Goal: Task Accomplishment & Management: Manage account settings

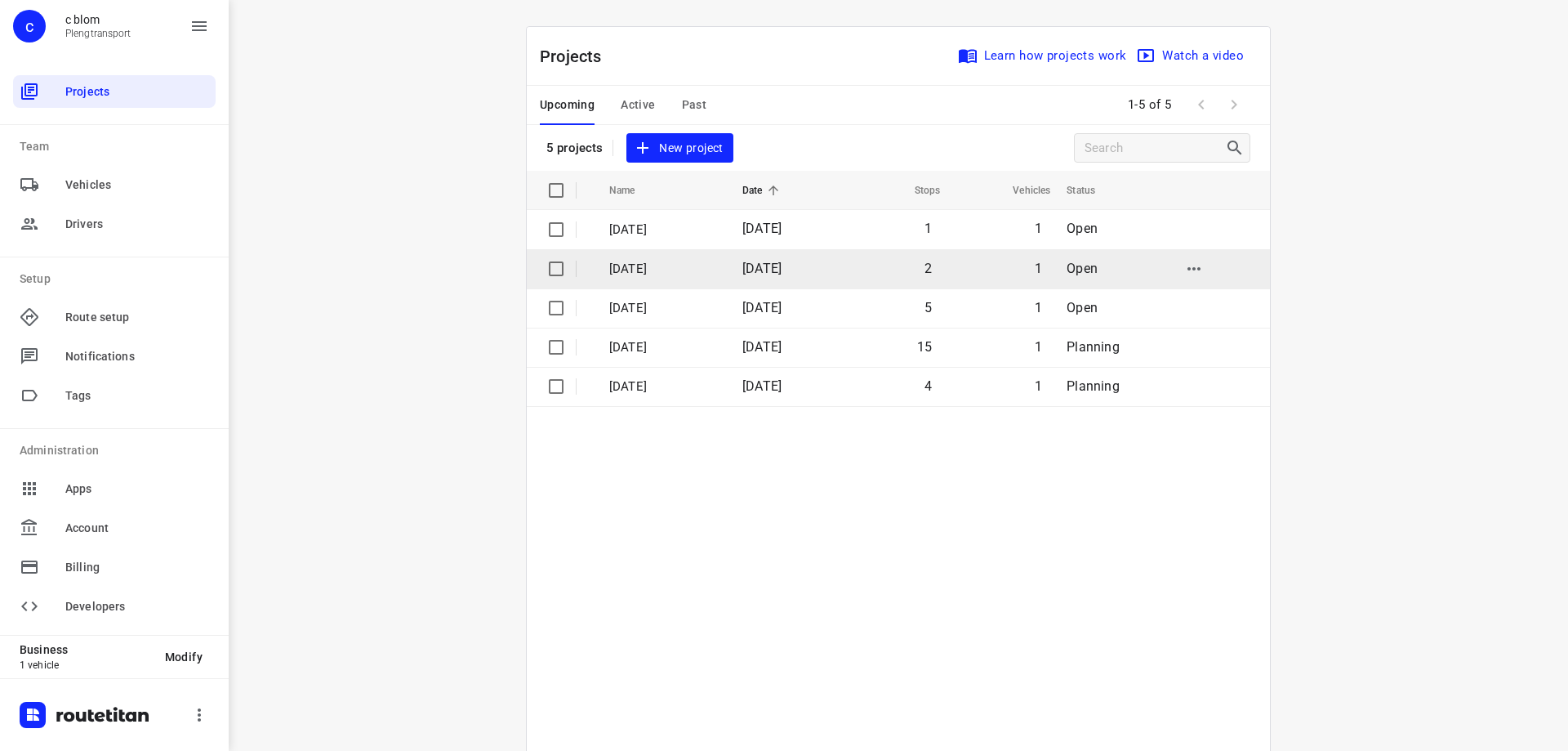
click at [782, 274] on span "[DATE]" at bounding box center [762, 268] width 39 height 16
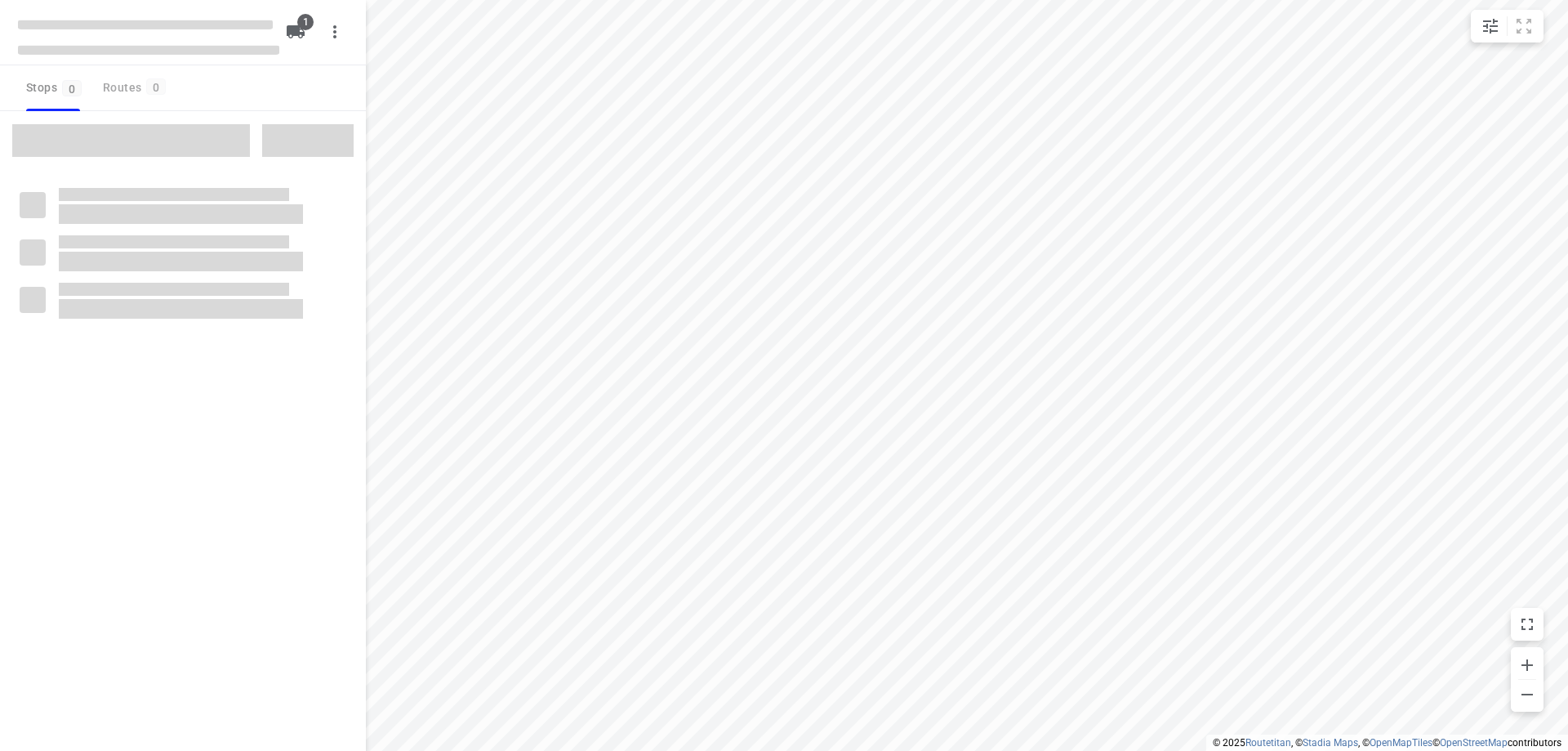
type input "distance"
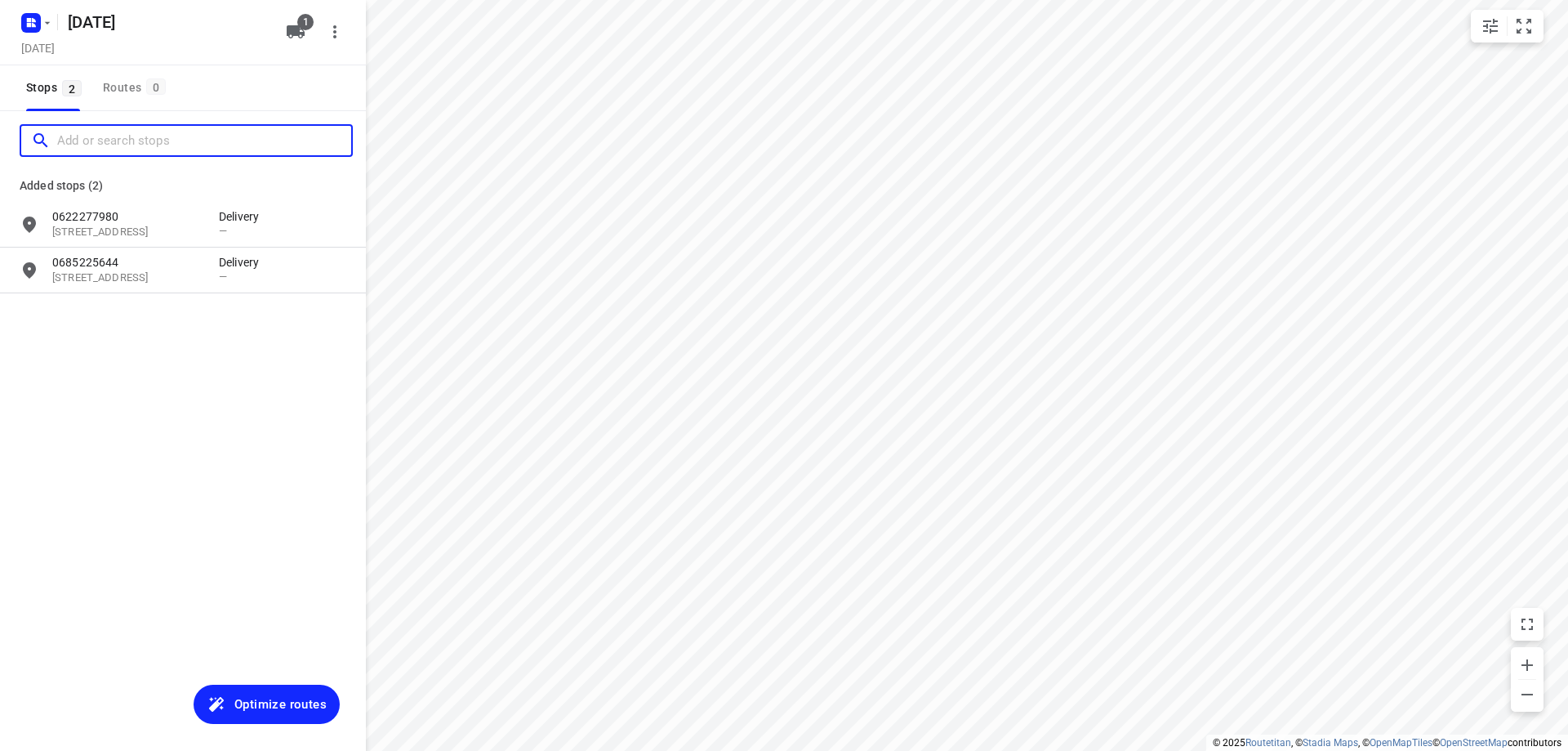
click at [152, 138] on input "Add or search stops" at bounding box center [203, 141] width 294 height 26
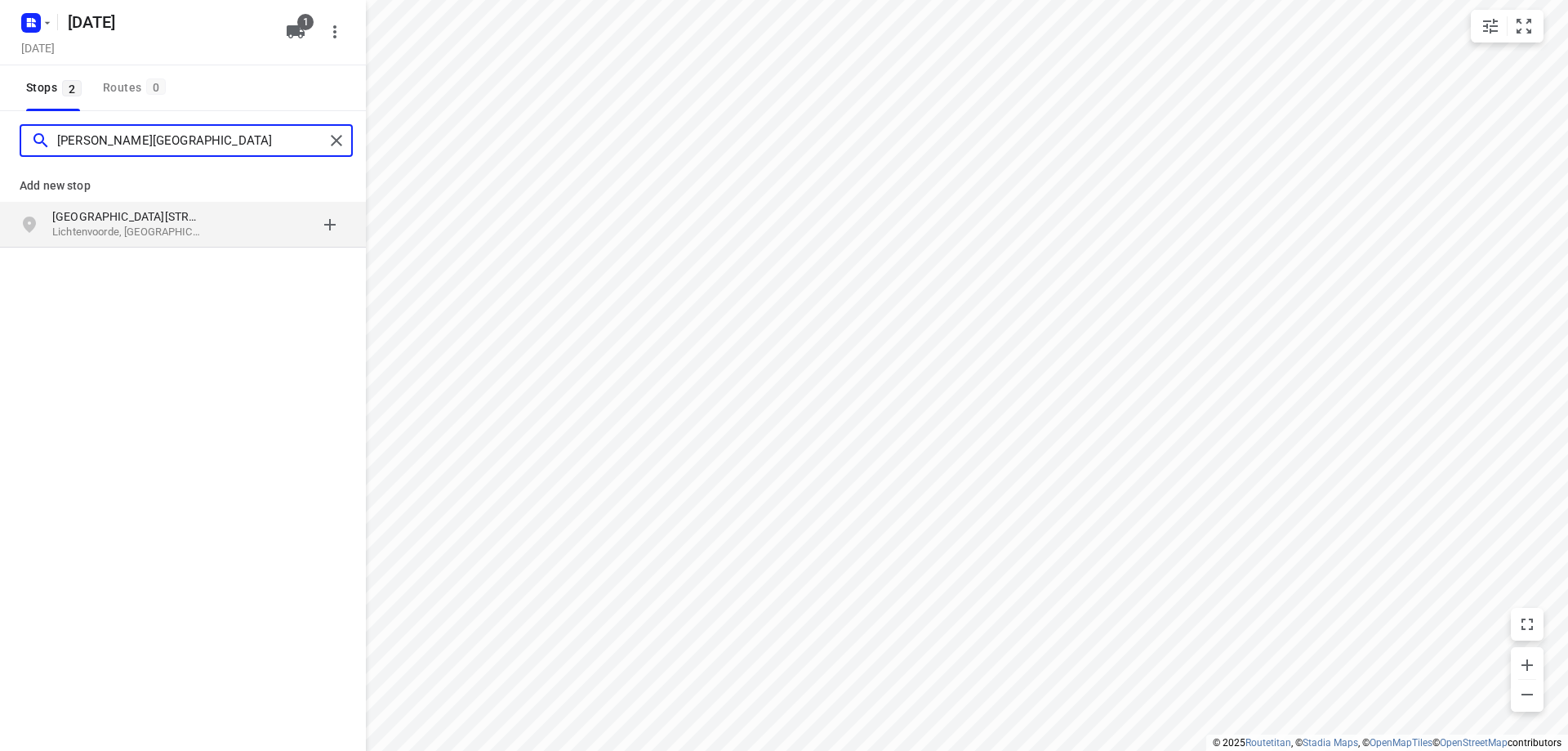
type input "[PERSON_NAME][GEOGRAPHIC_DATA]"
click at [166, 226] on p "Lichtenvoorde, [GEOGRAPHIC_DATA]" at bounding box center [127, 232] width 150 height 16
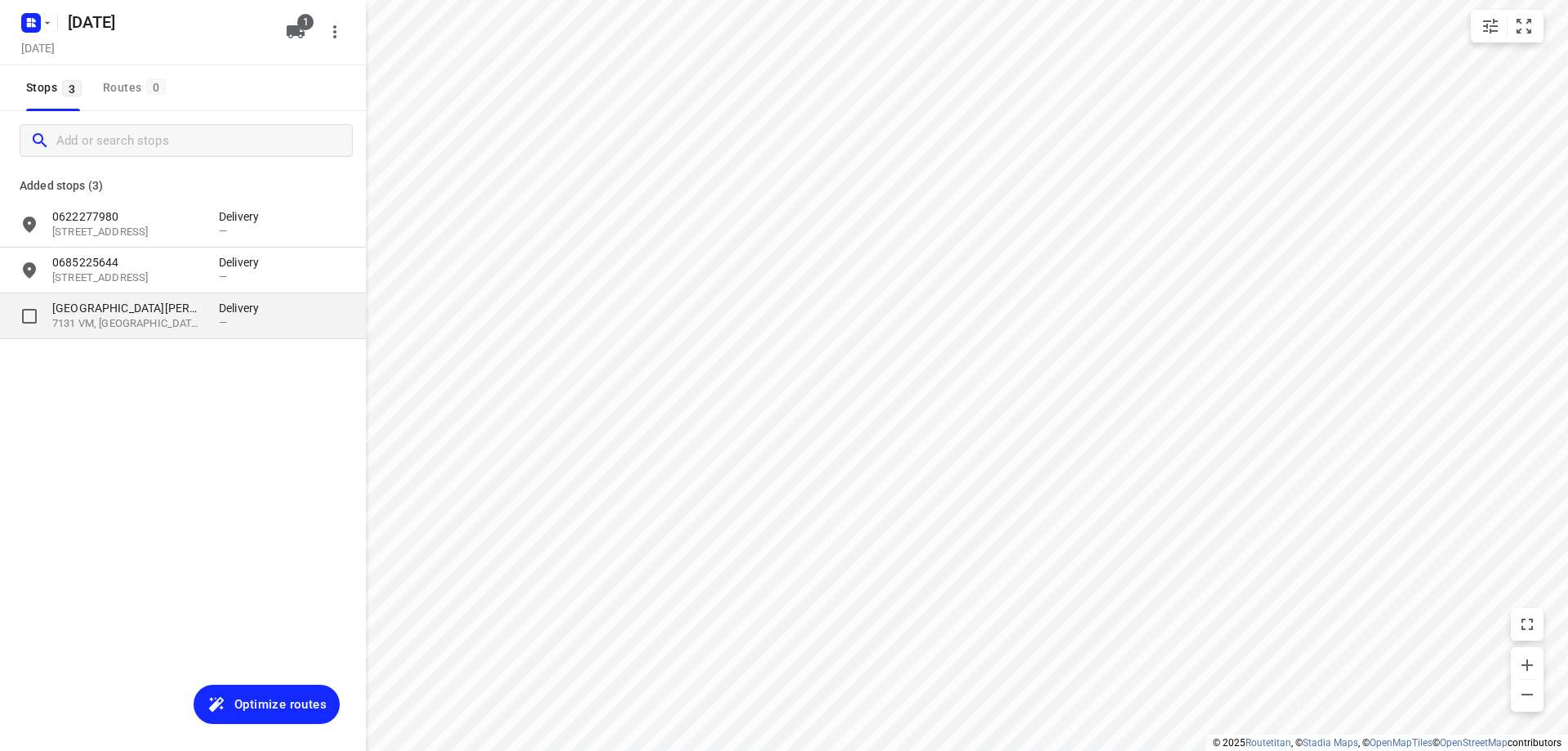
click at [182, 307] on p "[GEOGRAPHIC_DATA][PERSON_NAME]" at bounding box center [127, 308] width 150 height 17
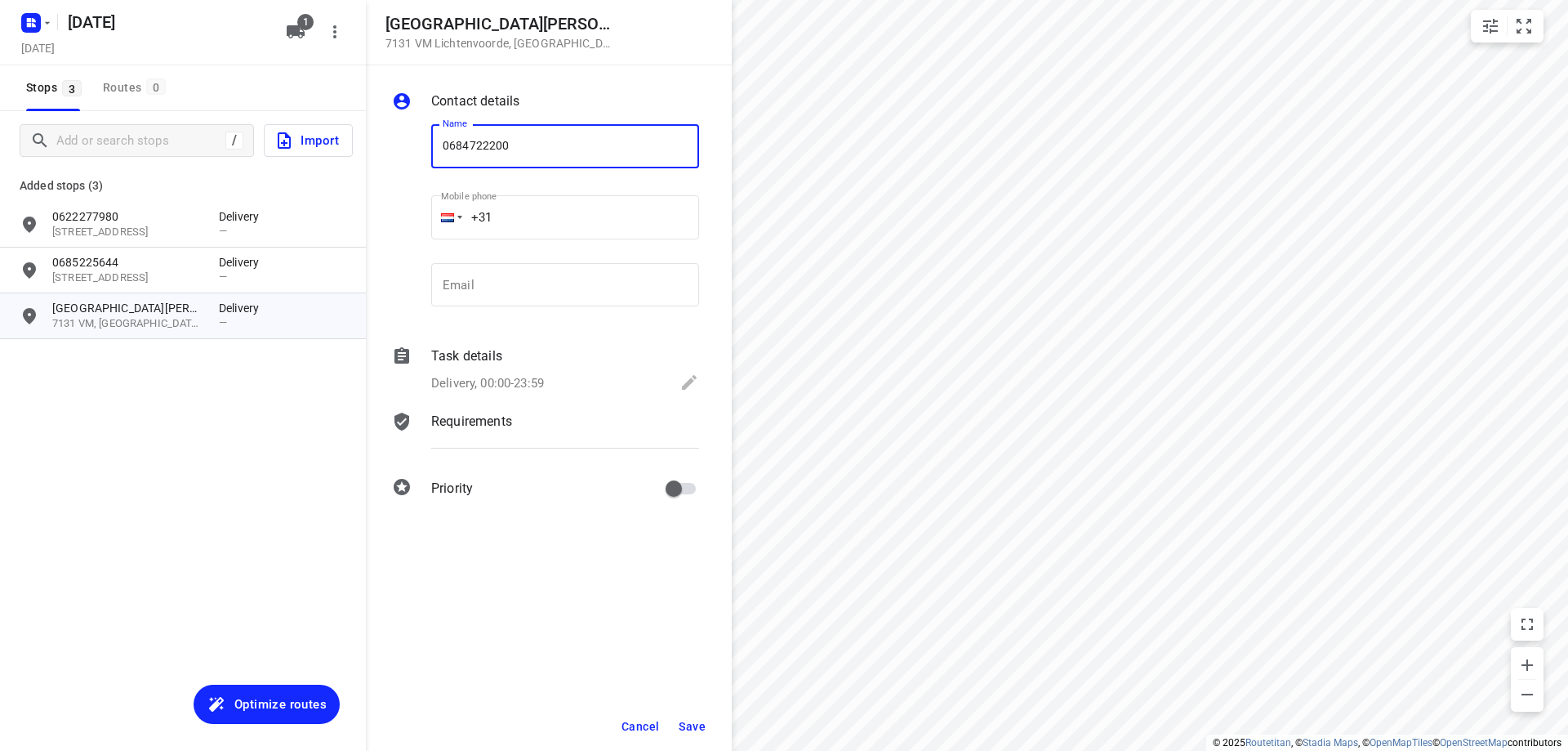
type input "0684722200"
click at [686, 730] on span "Save" at bounding box center [691, 726] width 27 height 13
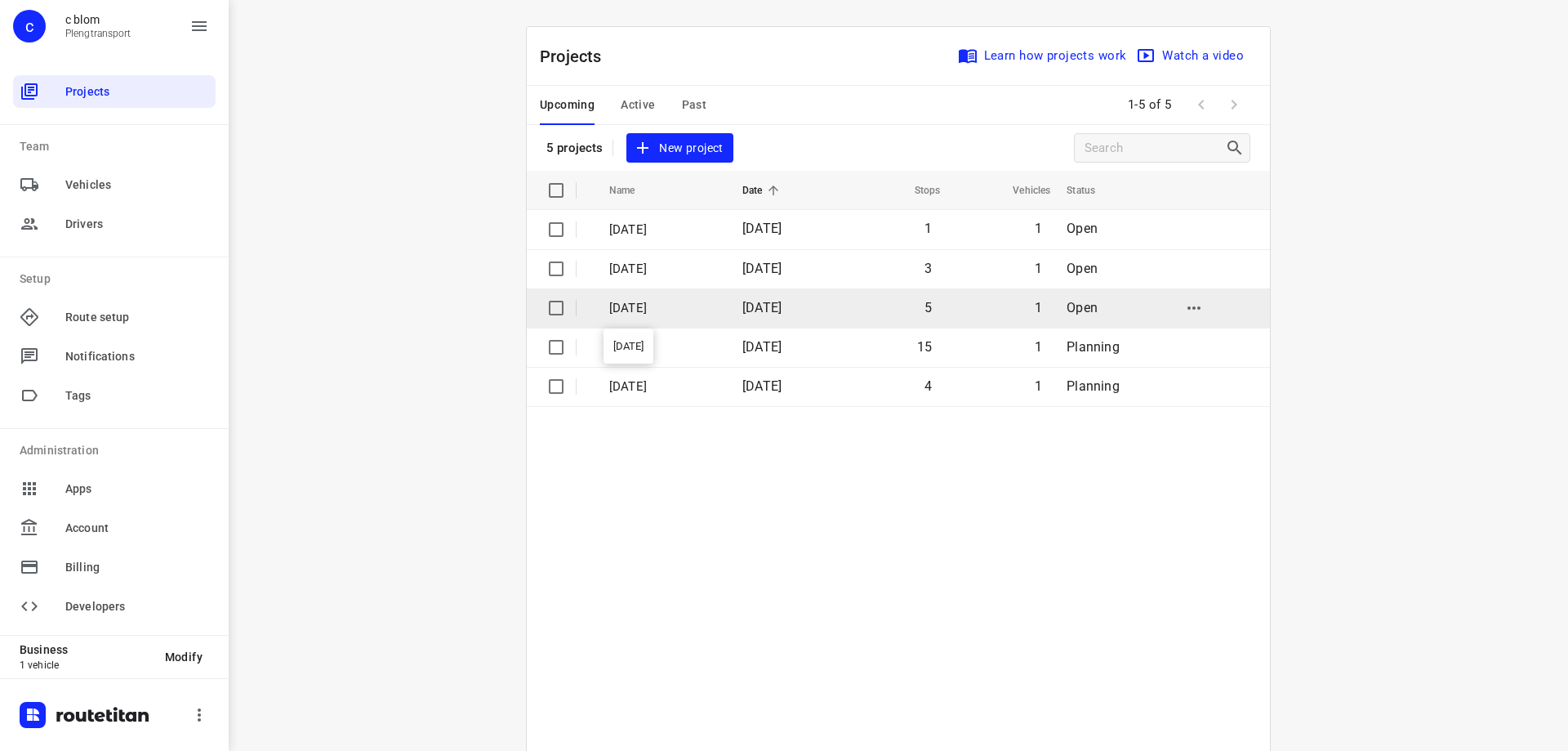
click at [718, 302] on p "[DATE]" at bounding box center [663, 308] width 109 height 18
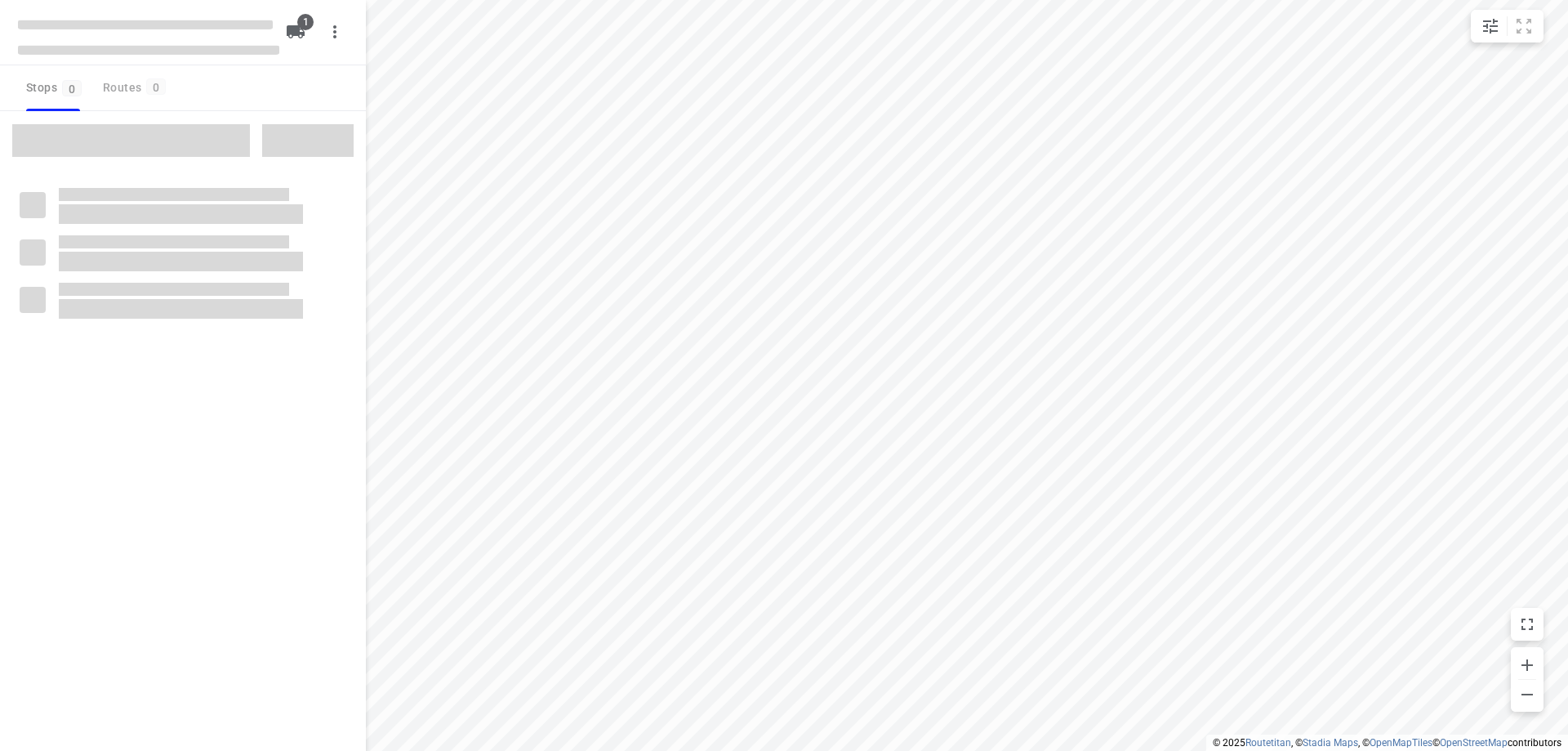
type input "distance"
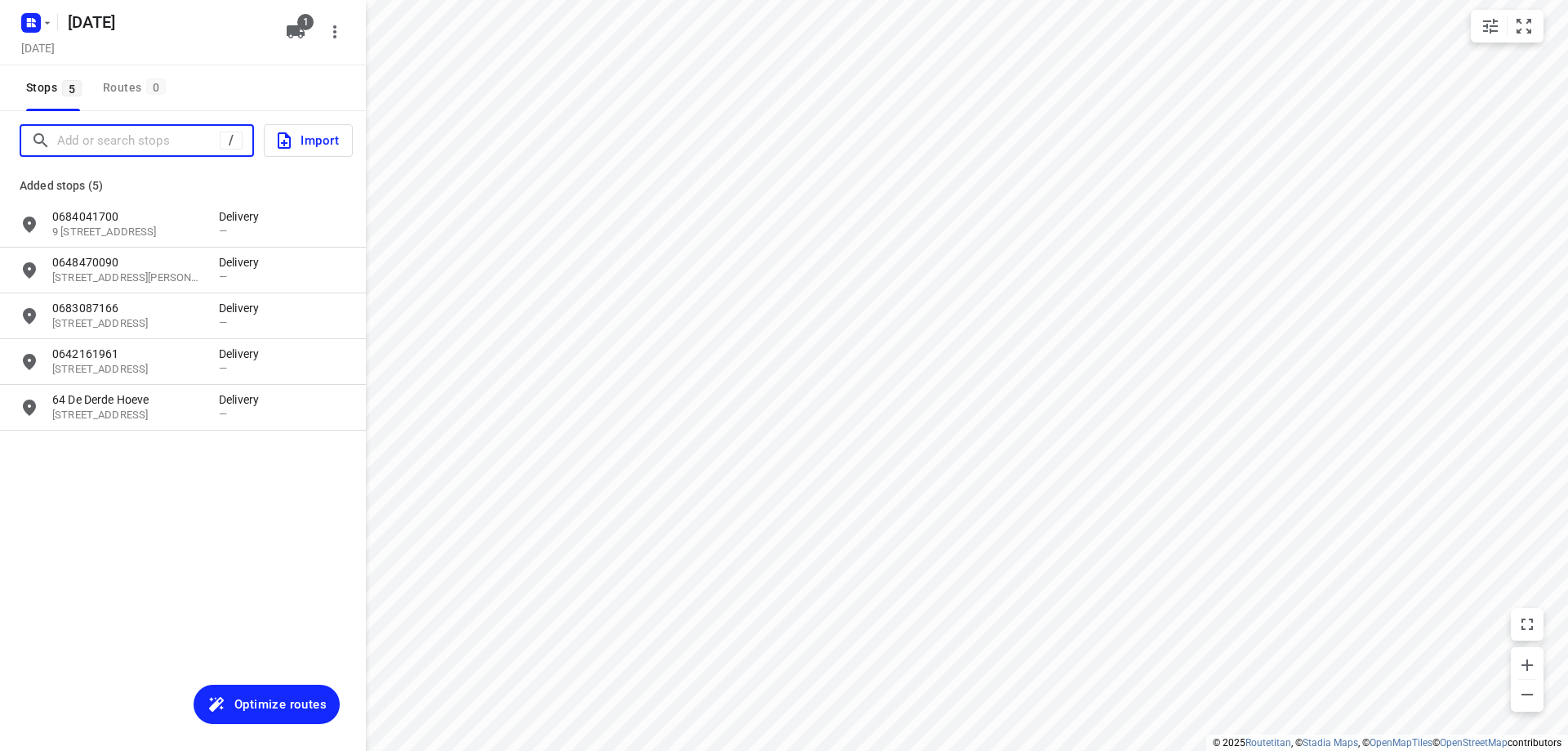
click at [134, 146] on input "Add or search stops" at bounding box center [137, 141] width 162 height 26
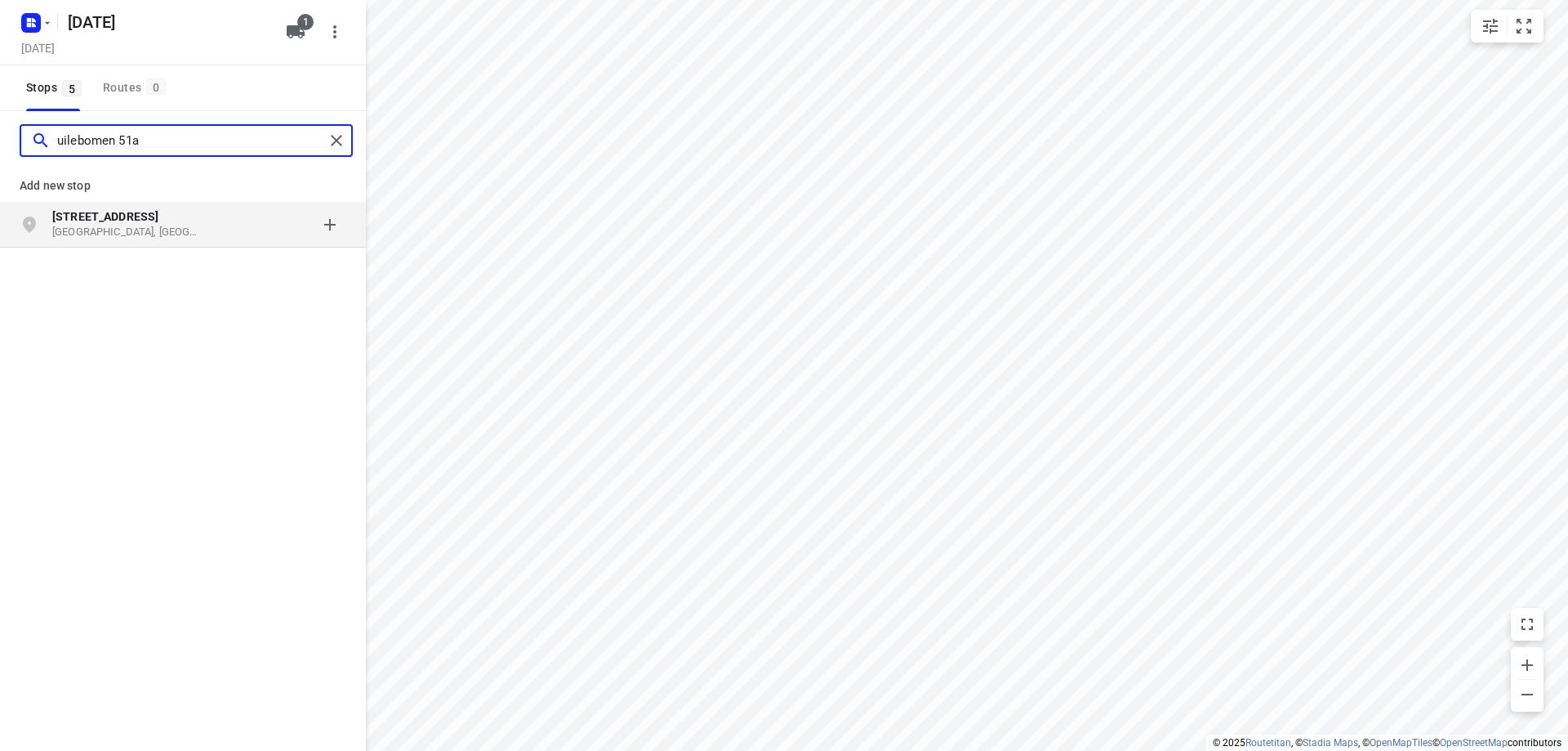
type input "uilebomen 51a"
click at [190, 222] on p "[STREET_ADDRESS]" at bounding box center [127, 216] width 150 height 17
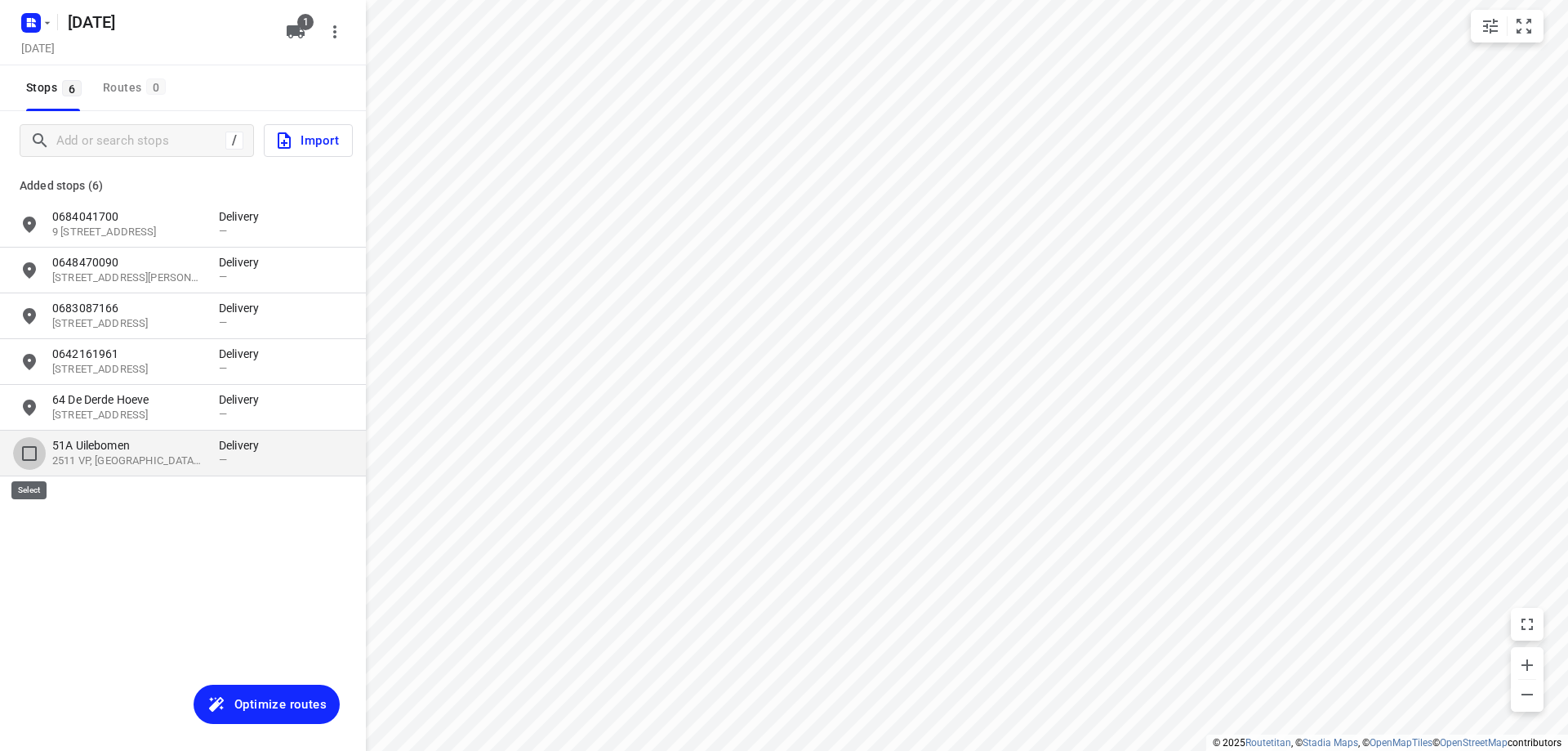
click at [27, 455] on input "grid" at bounding box center [29, 454] width 33 height 33
checkbox input "true"
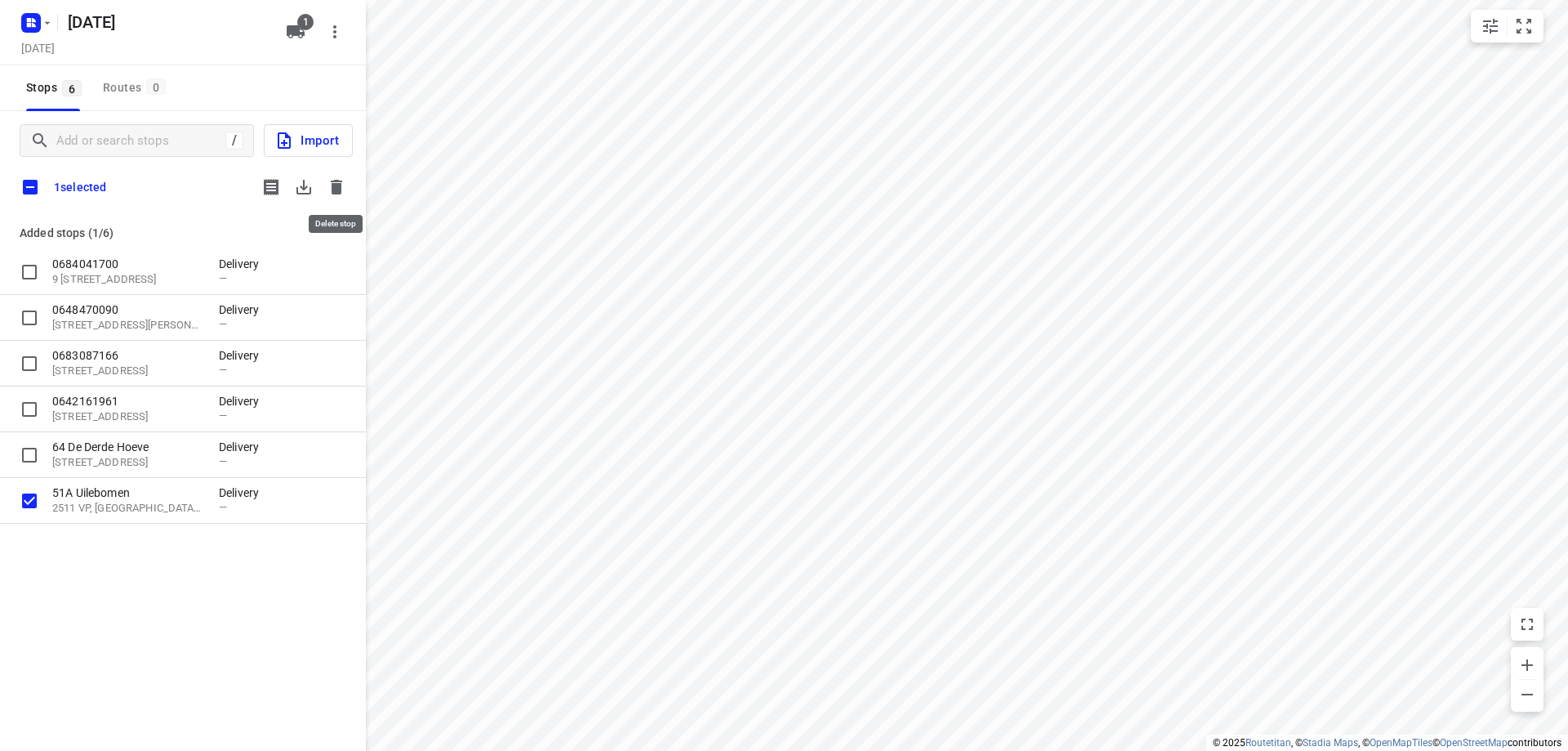
click at [330, 186] on icon "button" at bounding box center [335, 186] width 19 height 19
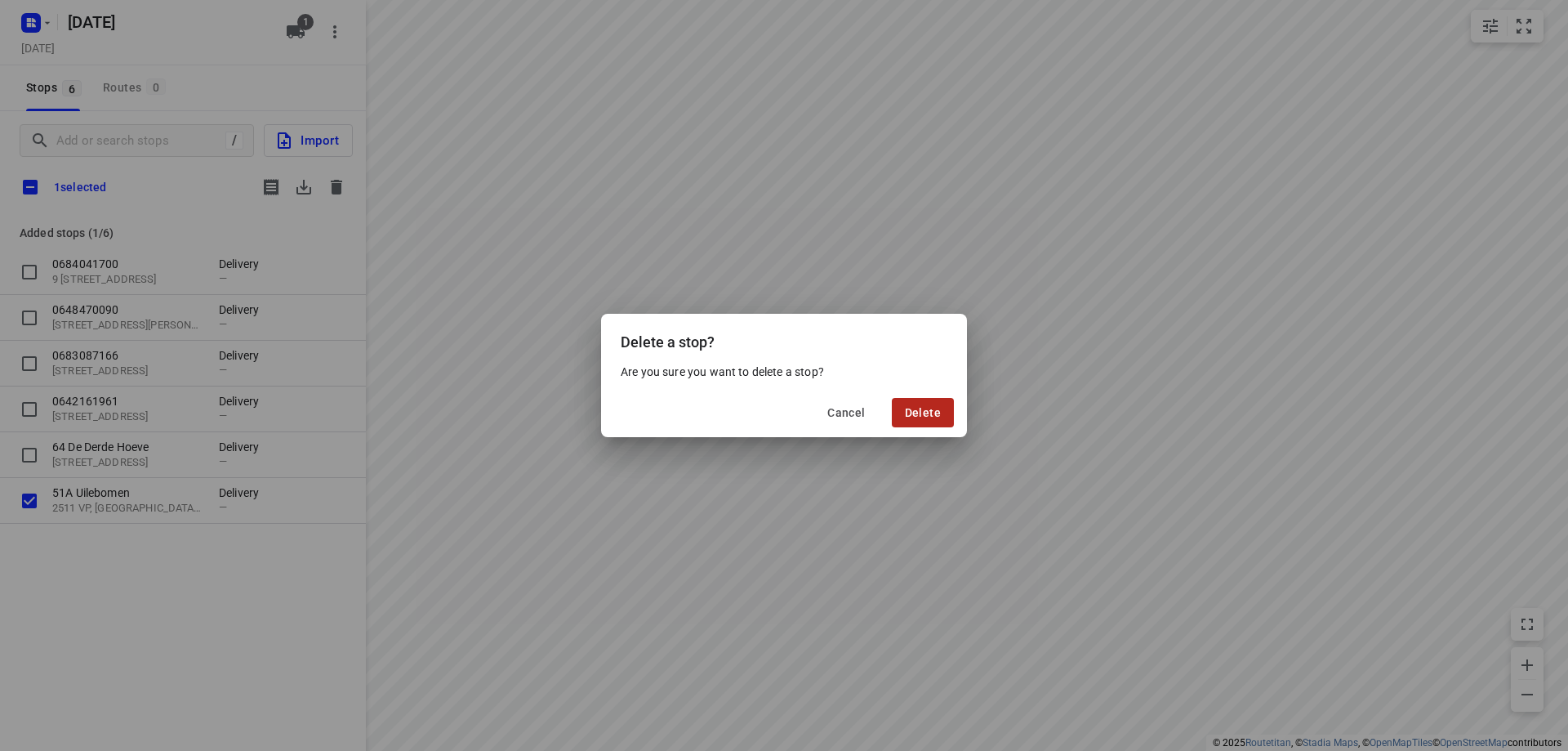
click at [929, 414] on span "Delete" at bounding box center [922, 413] width 36 height 13
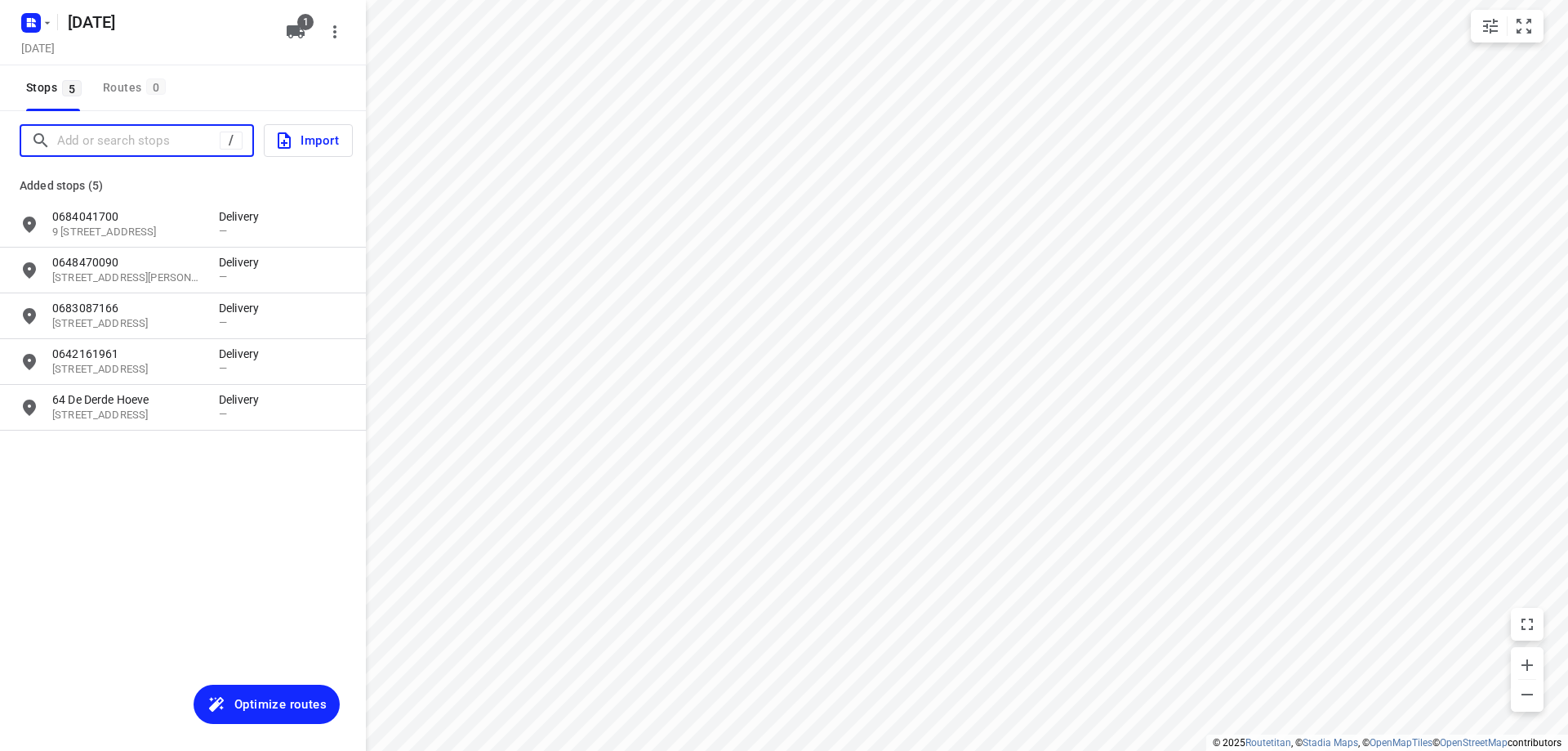
click at [153, 131] on input "Add or search stops" at bounding box center [137, 141] width 162 height 26
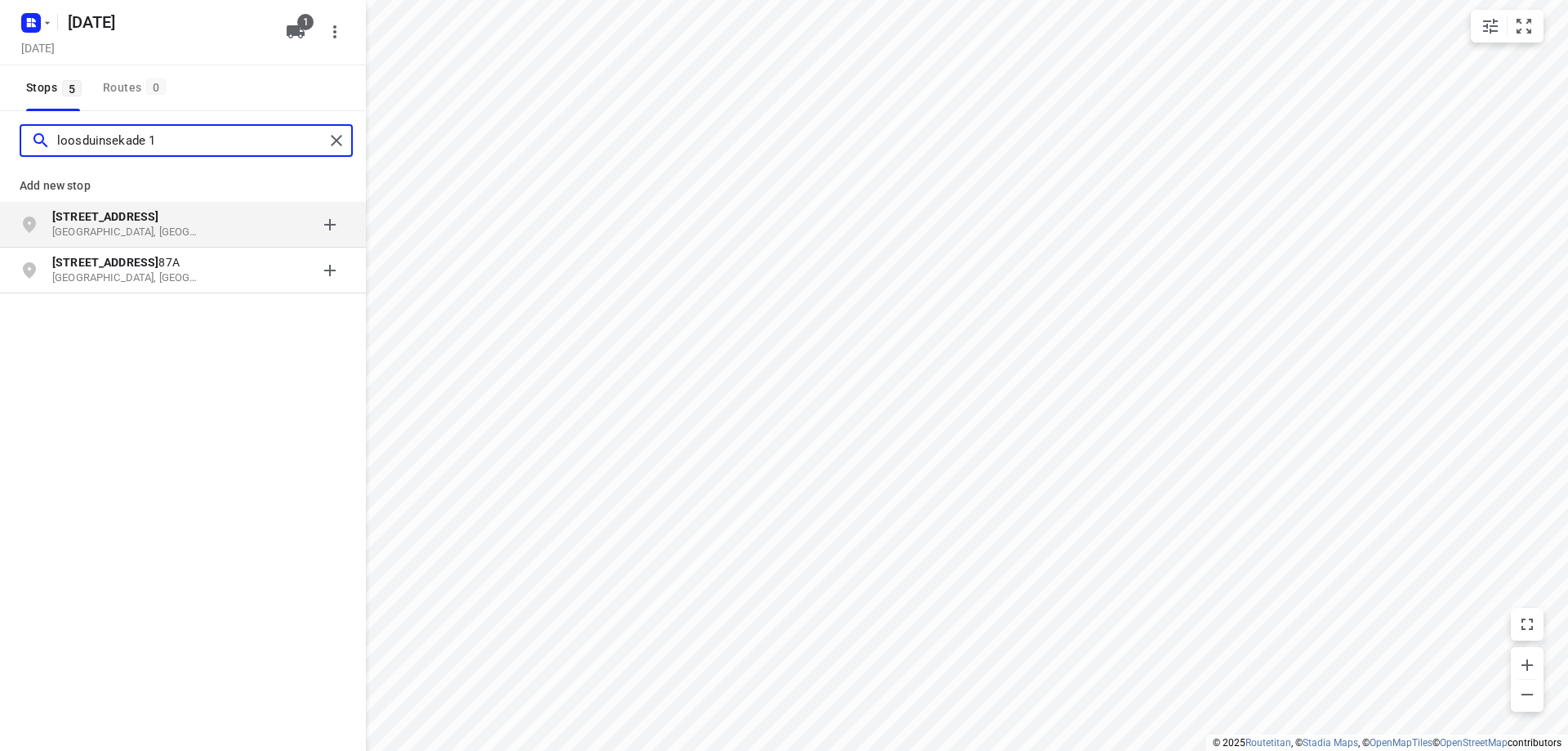
type input "loosduinsekade 1"
click at [112, 219] on b "[STREET_ADDRESS]" at bounding box center [105, 216] width 106 height 13
type input "hoefkade 1246"
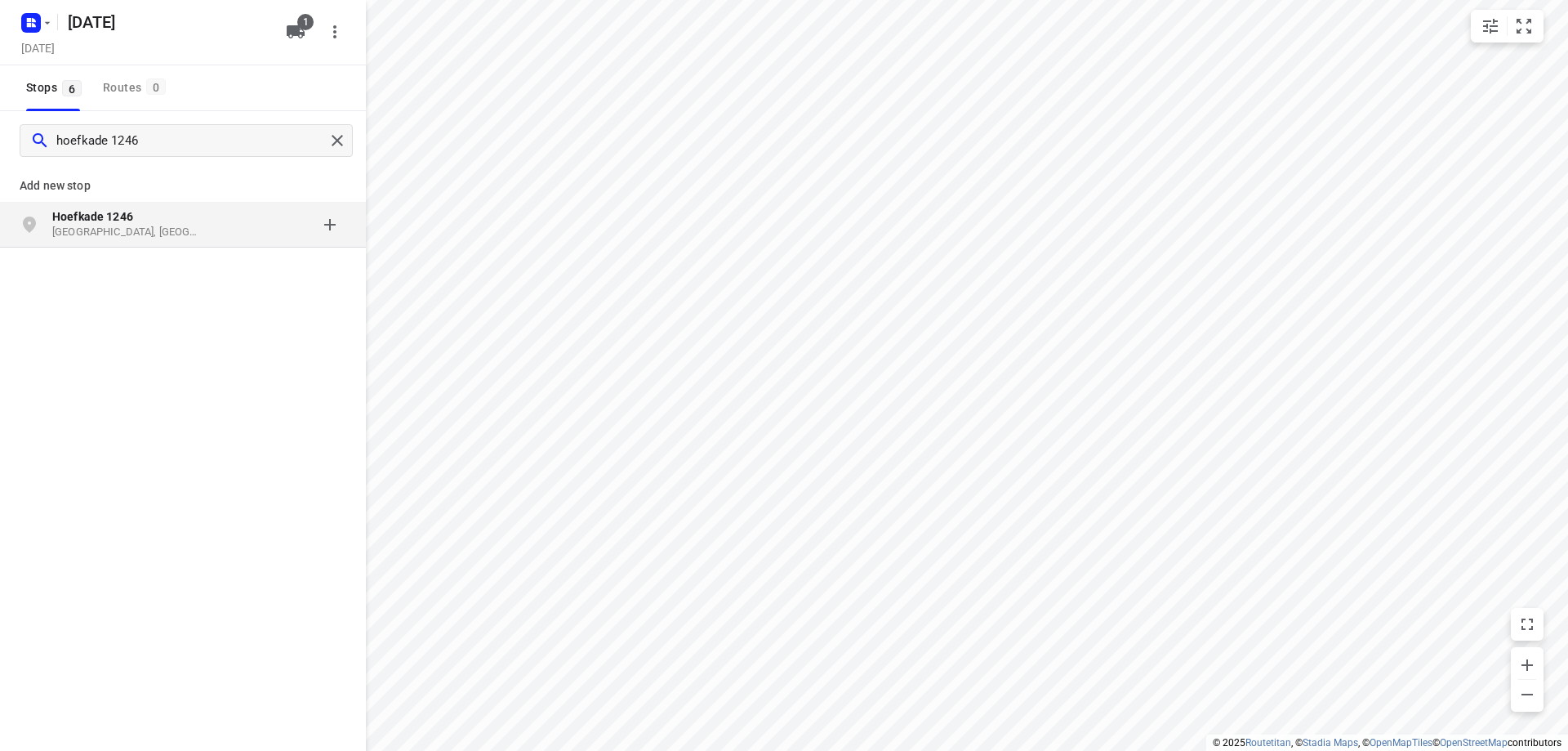
click at [210, 226] on div "Hoefkade 1246 [GEOGRAPHIC_DATA], [GEOGRAPHIC_DATA]" at bounding box center [136, 225] width 167 height 33
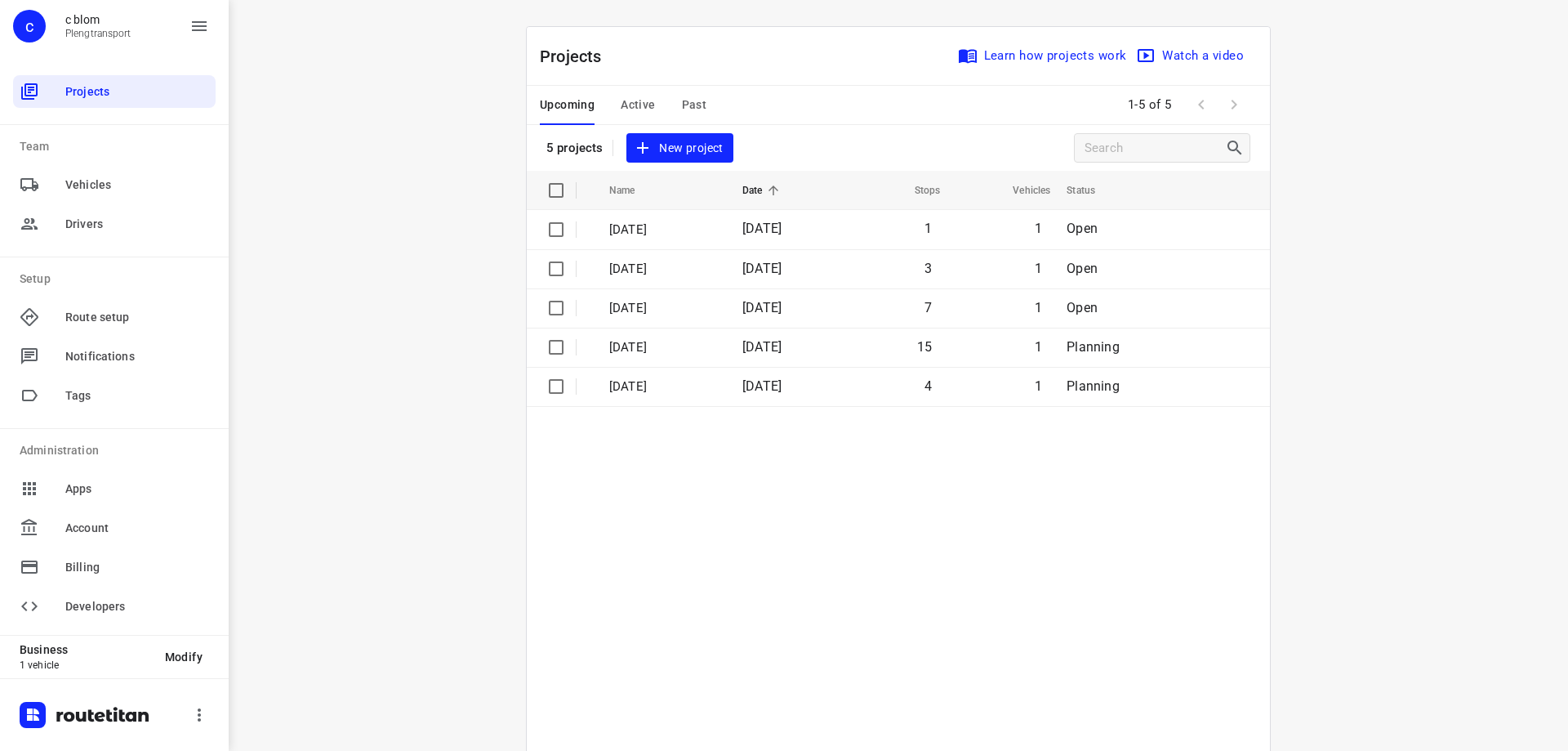
click at [693, 147] on span "New project" at bounding box center [679, 149] width 86 height 20
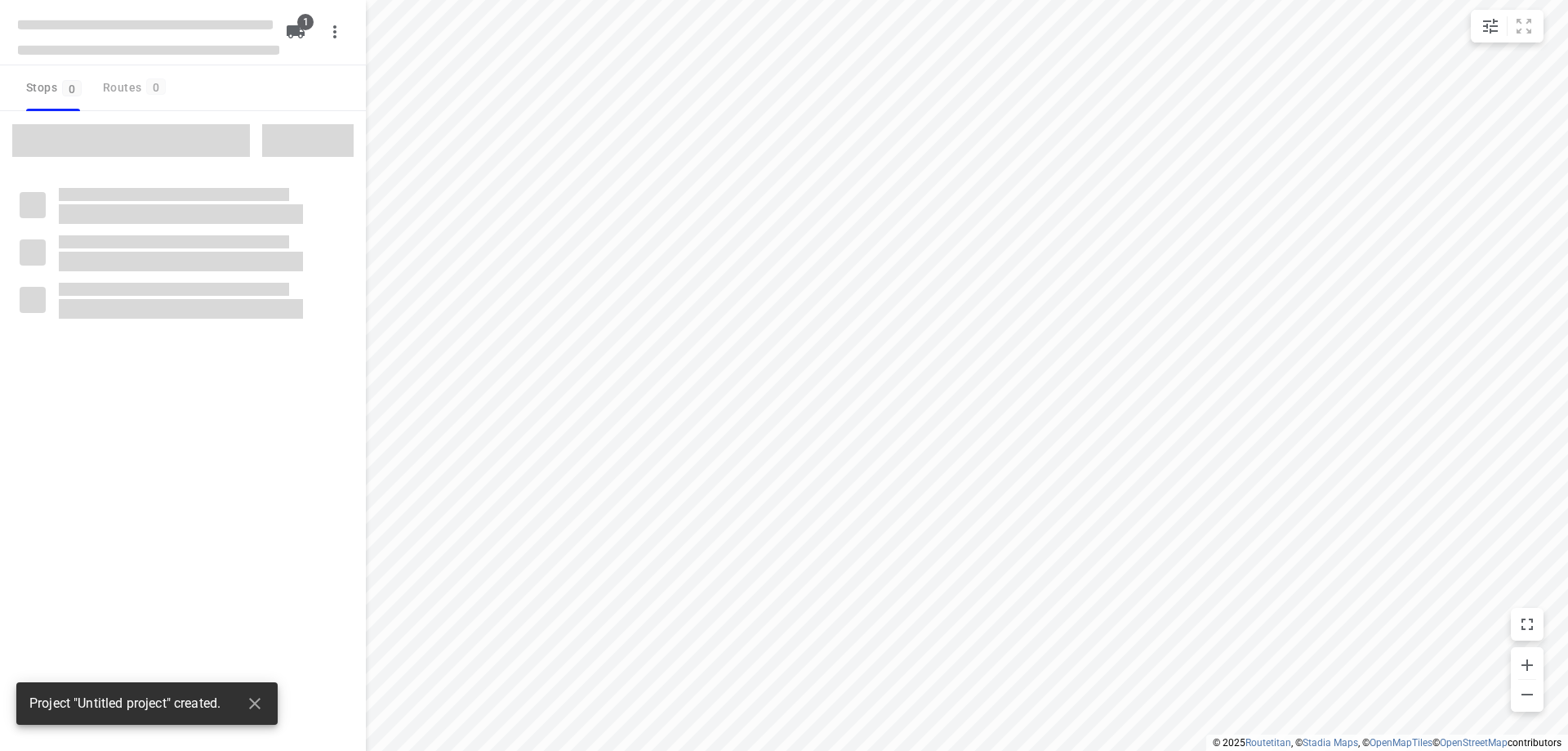
type input "distance"
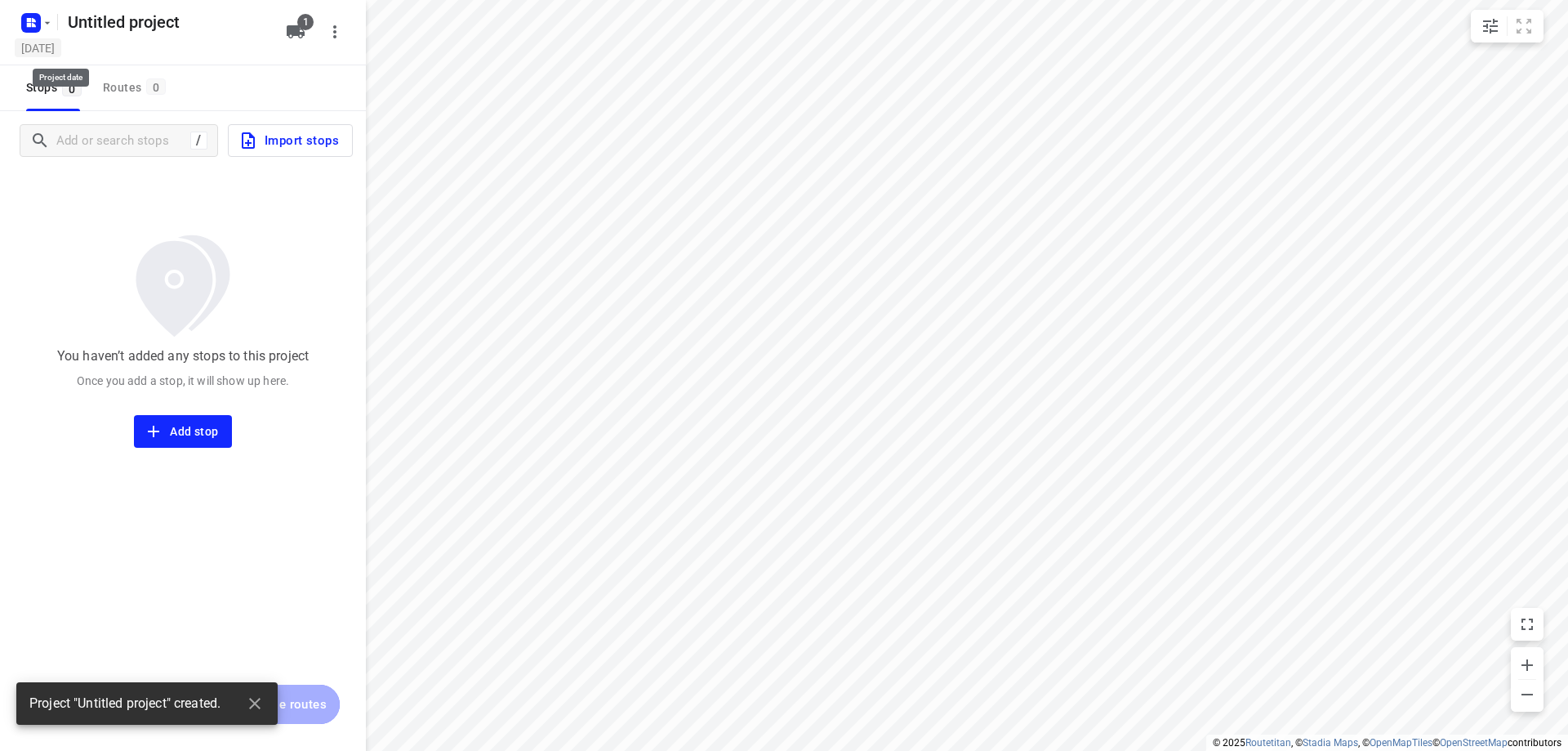
click at [61, 46] on h5 "[DATE]" at bounding box center [38, 48] width 47 height 18
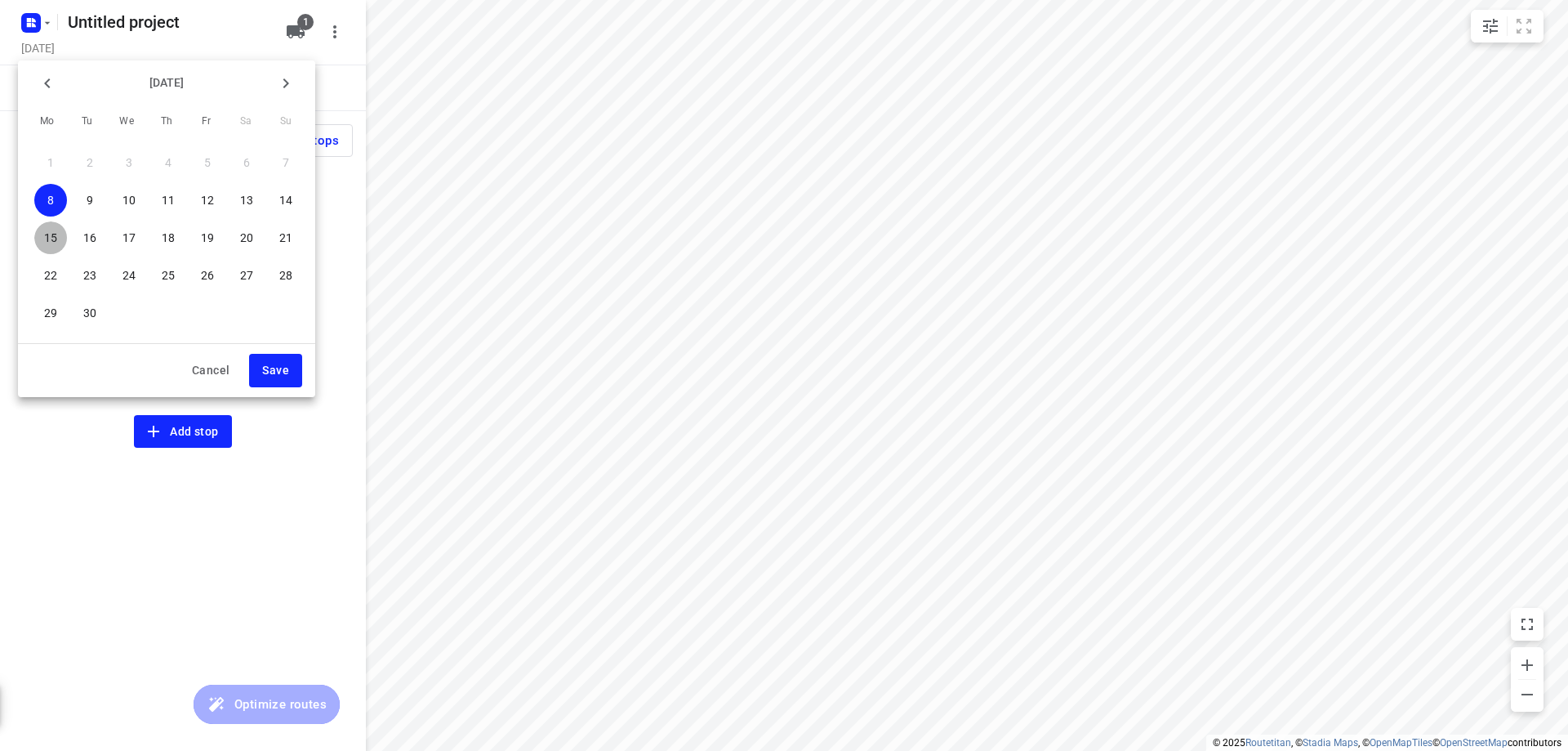
click at [46, 239] on p "15" at bounding box center [50, 237] width 13 height 17
click at [262, 372] on button "Save" at bounding box center [276, 370] width 53 height 34
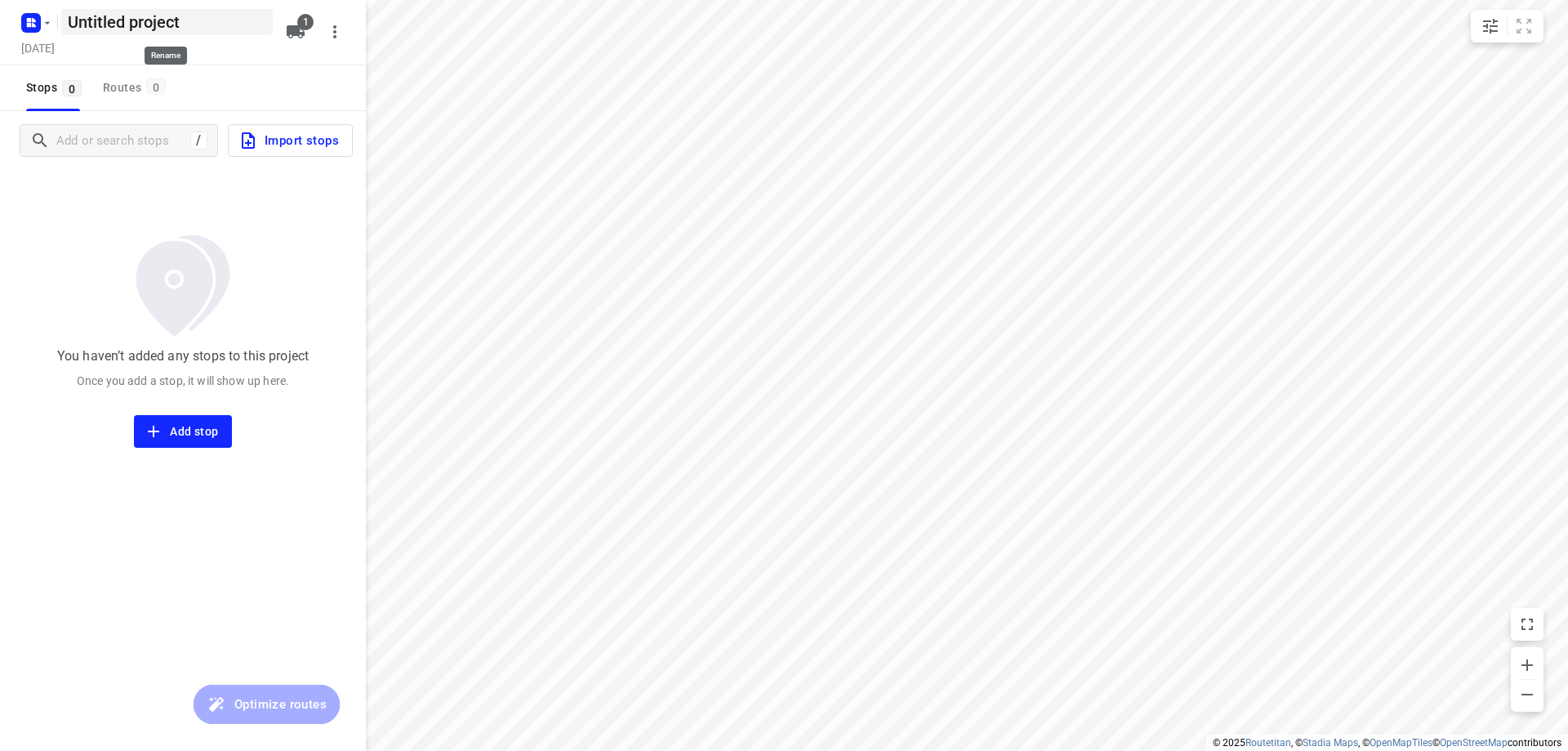
click at [244, 28] on h5 "Untitled project" at bounding box center [167, 22] width 212 height 27
click at [244, 28] on input "Untitled project" at bounding box center [167, 22] width 212 height 27
type input "[DATE]"
click at [281, 214] on div "You haven’t added any stops to this project Once you add a stop, it will show u…" at bounding box center [182, 308] width 366 height 278
